Goal: Task Accomplishment & Management: Use online tool/utility

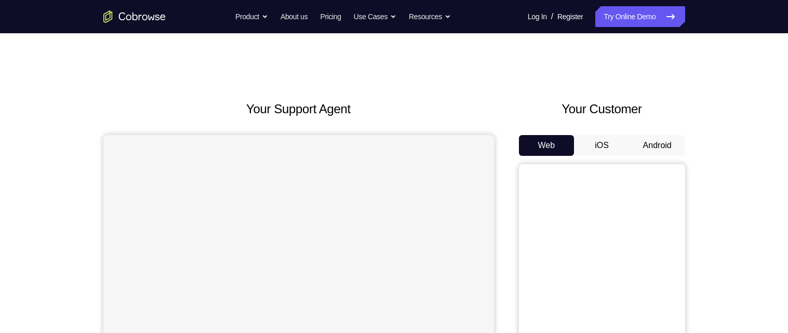
click at [663, 148] on button "Android" at bounding box center [657, 145] width 56 height 21
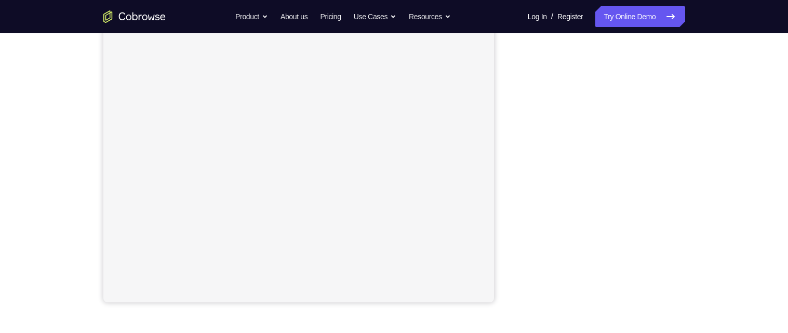
scroll to position [181, 0]
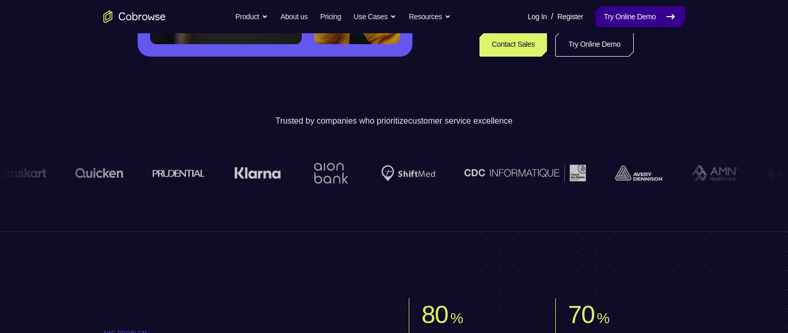
scroll to position [296, 0]
click at [652, 14] on link "Try Online Demo" at bounding box center [639, 16] width 89 height 21
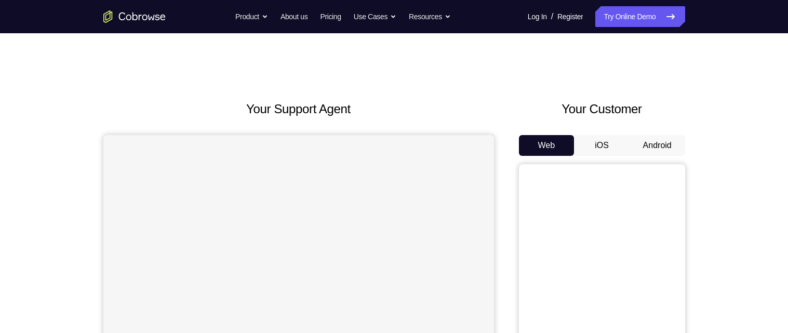
click at [661, 144] on button "Android" at bounding box center [657, 145] width 56 height 21
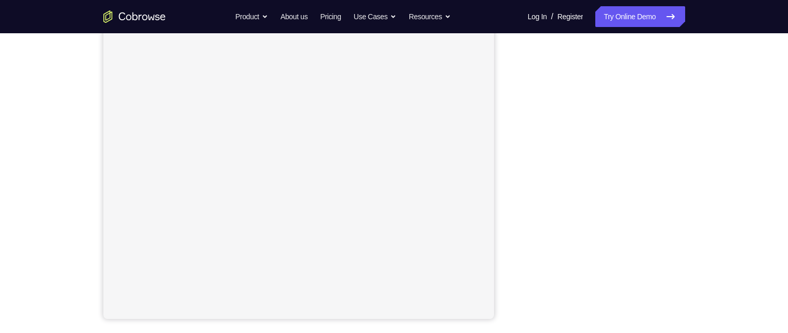
scroll to position [171, 0]
